Goal: Information Seeking & Learning: Learn about a topic

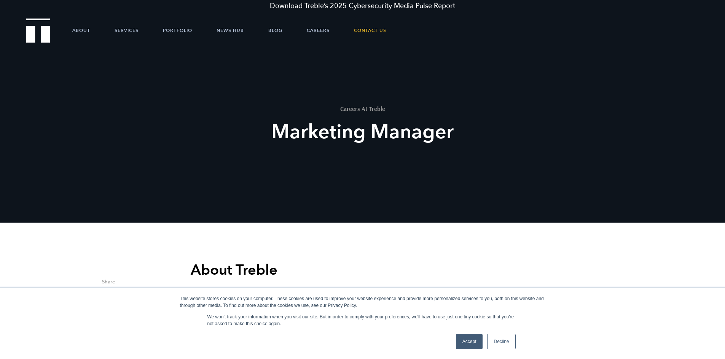
click at [151, 128] on div "Careers At Treble Marketing Manager" at bounding box center [362, 159] width 725 height 223
click at [201, 98] on div "Careers At Treble Marketing Manager" at bounding box center [362, 159] width 725 height 223
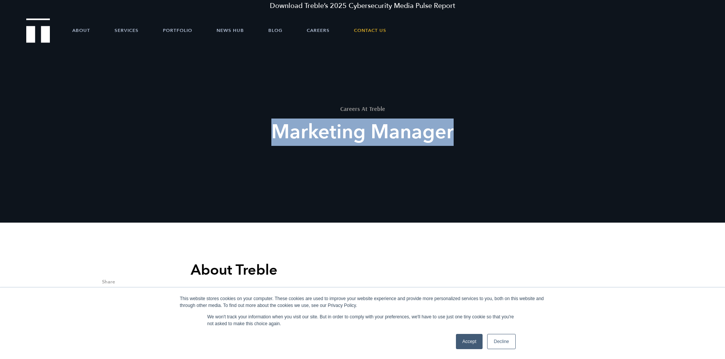
drag, startPoint x: 492, startPoint y: 143, endPoint x: 276, endPoint y: 143, distance: 216.1
click at [276, 143] on h2 "Marketing Manager" at bounding box center [362, 132] width 281 height 27
copy h2 "Marketing Manager"
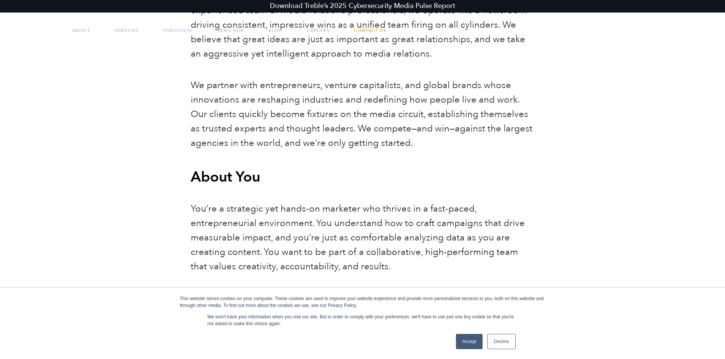
scroll to position [380, 0]
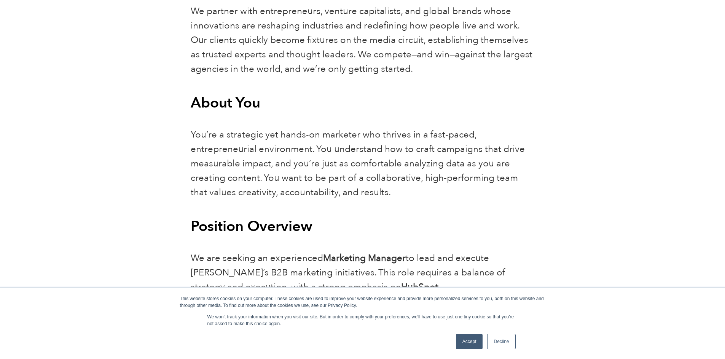
click at [466, 340] on link "Accept" at bounding box center [469, 341] width 27 height 15
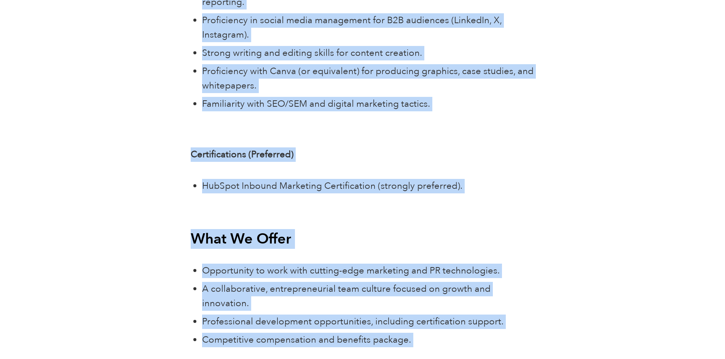
scroll to position [2927, 0]
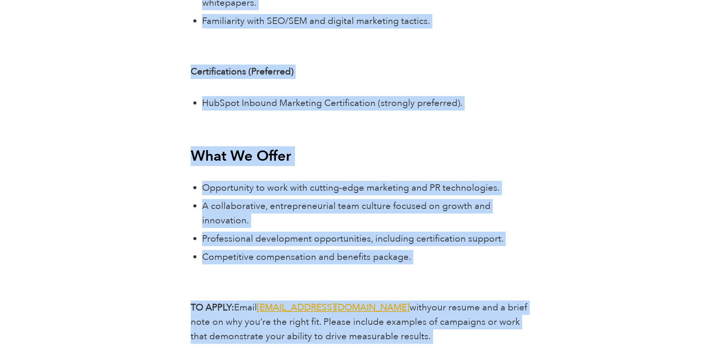
drag, startPoint x: 188, startPoint y: 144, endPoint x: 467, endPoint y: 311, distance: 324.9
copy div "Lorem Ipsumd Sitame co adipisc eli seddoeiusmo TE incidi utlab et dol magn. Ali…"
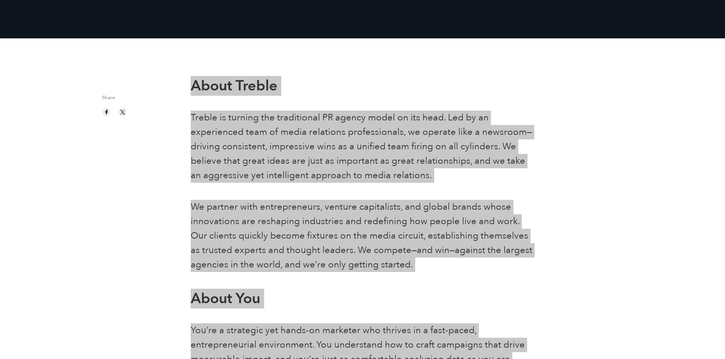
scroll to position [254, 0]
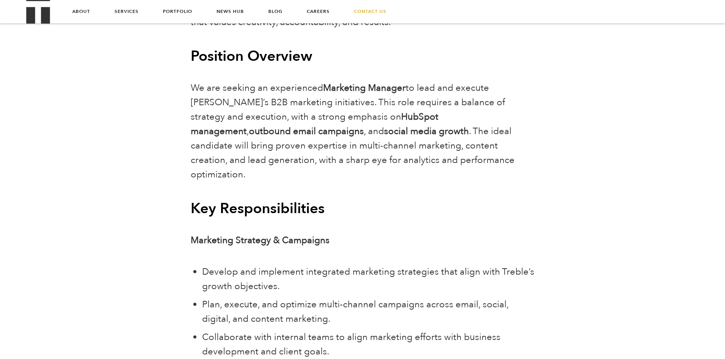
scroll to position [507, 0]
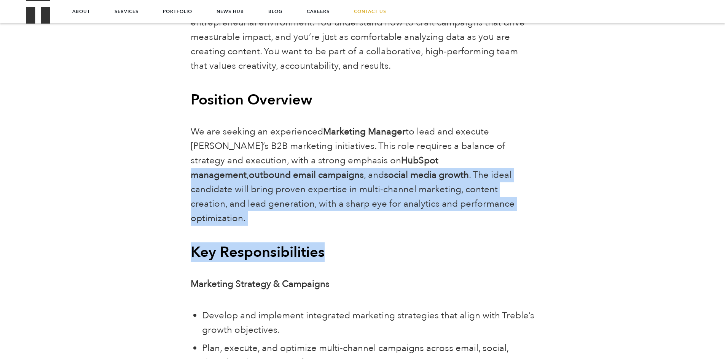
drag, startPoint x: 343, startPoint y: 163, endPoint x: 386, endPoint y: 211, distance: 64.9
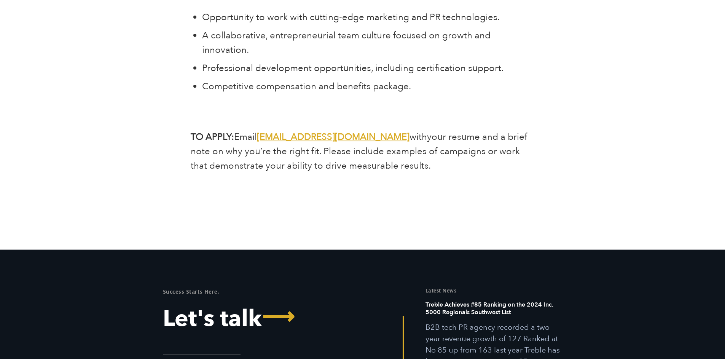
scroll to position [3170, 0]
